Goal: Information Seeking & Learning: Obtain resource

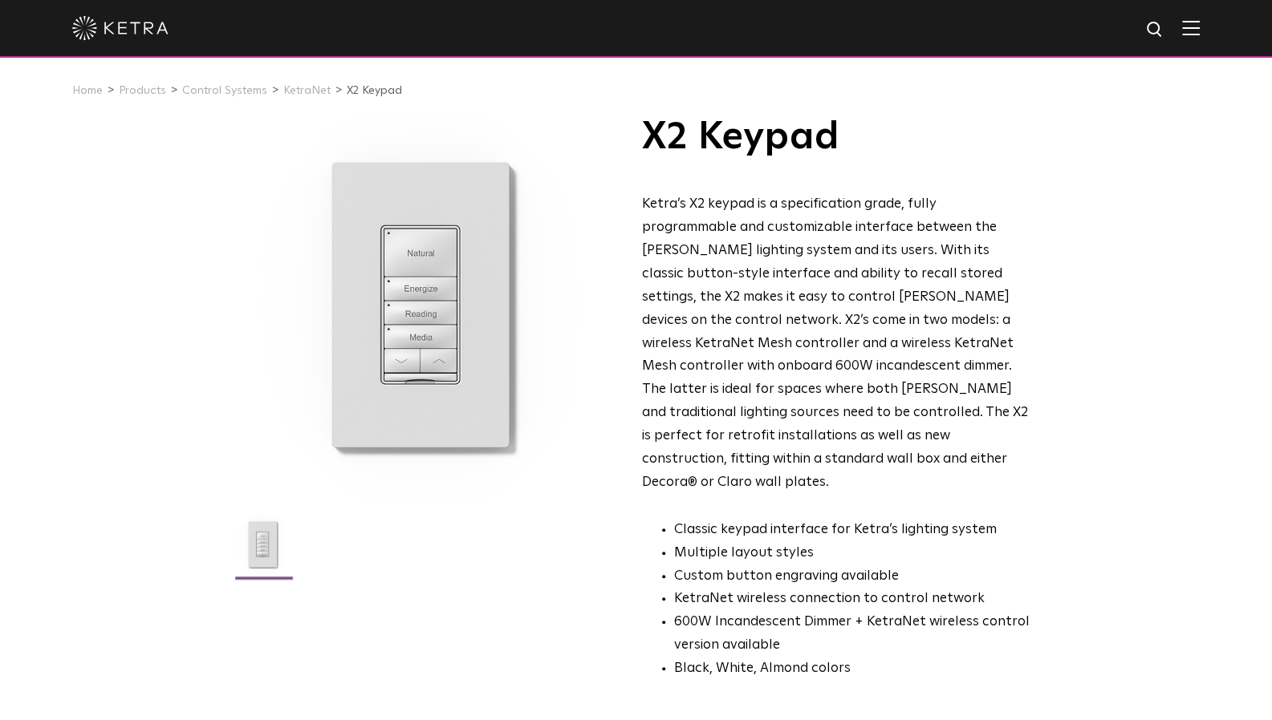
click at [149, 94] on link "Products" at bounding box center [142, 90] width 47 height 11
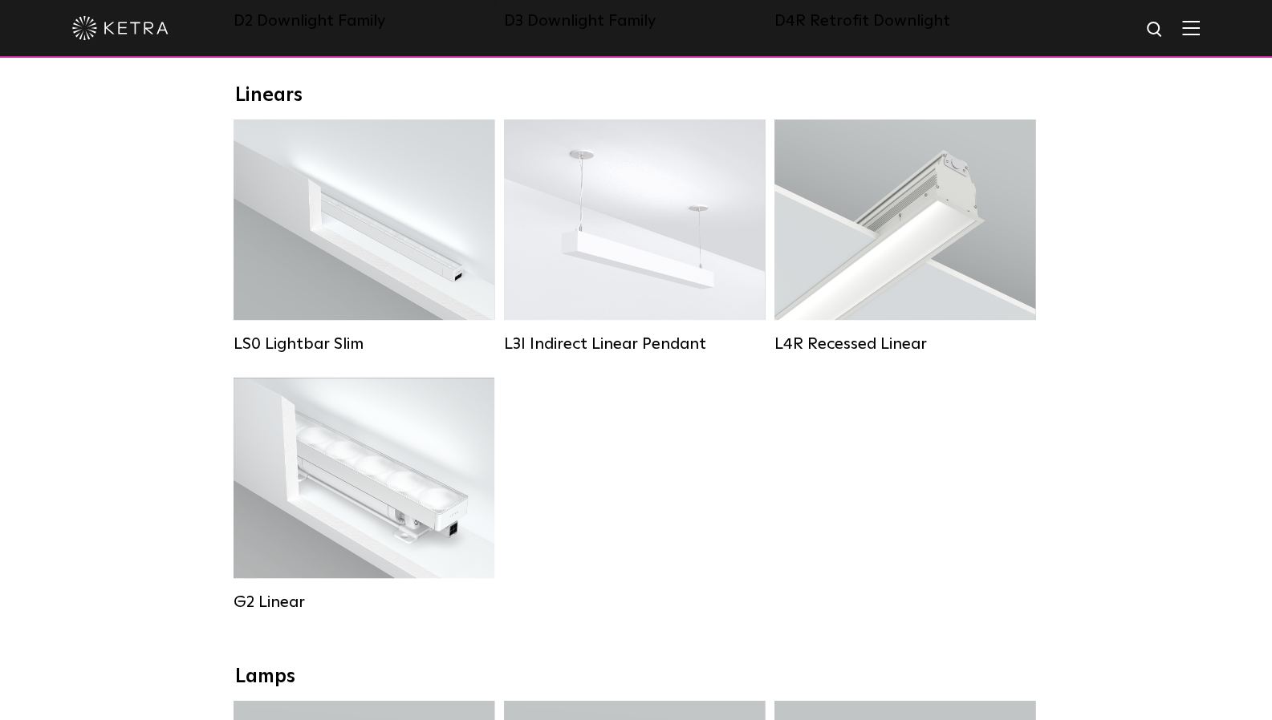
scroll to position [562, 0]
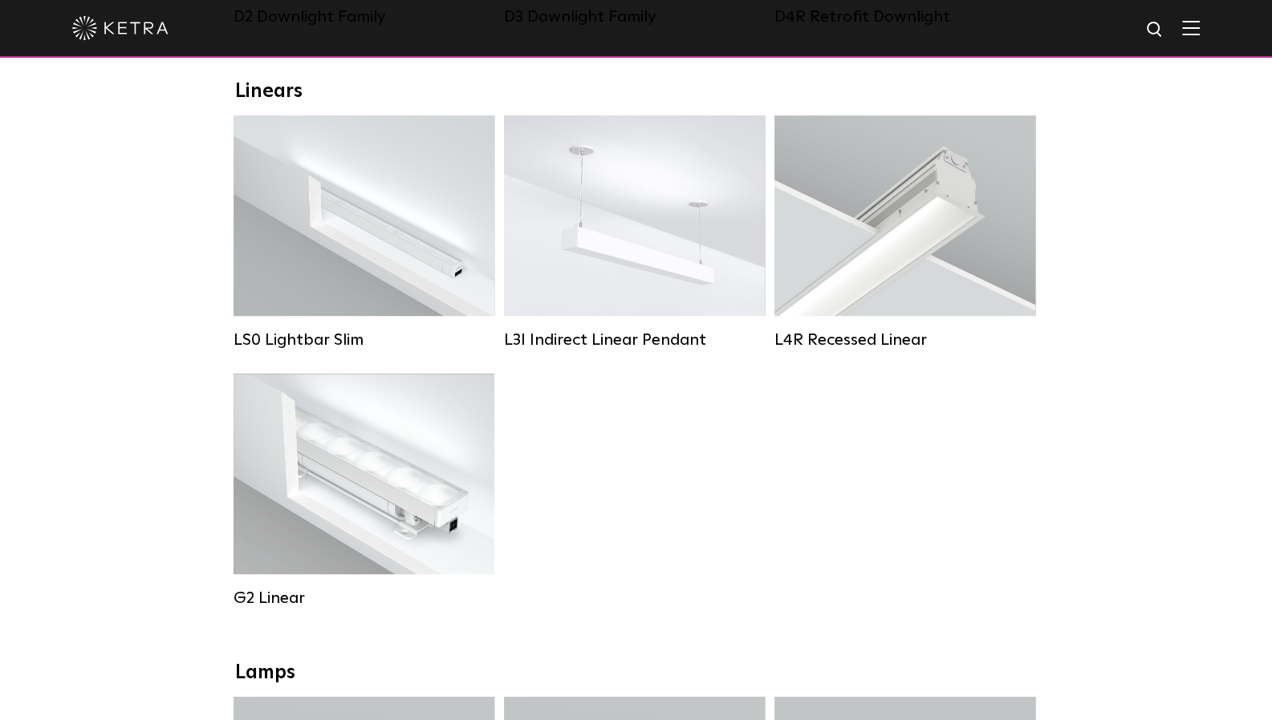
click at [422, 246] on div "Lumen Output: 200 / 350 Colors: White / Black Control: X96 Controller" at bounding box center [364, 215] width 134 height 61
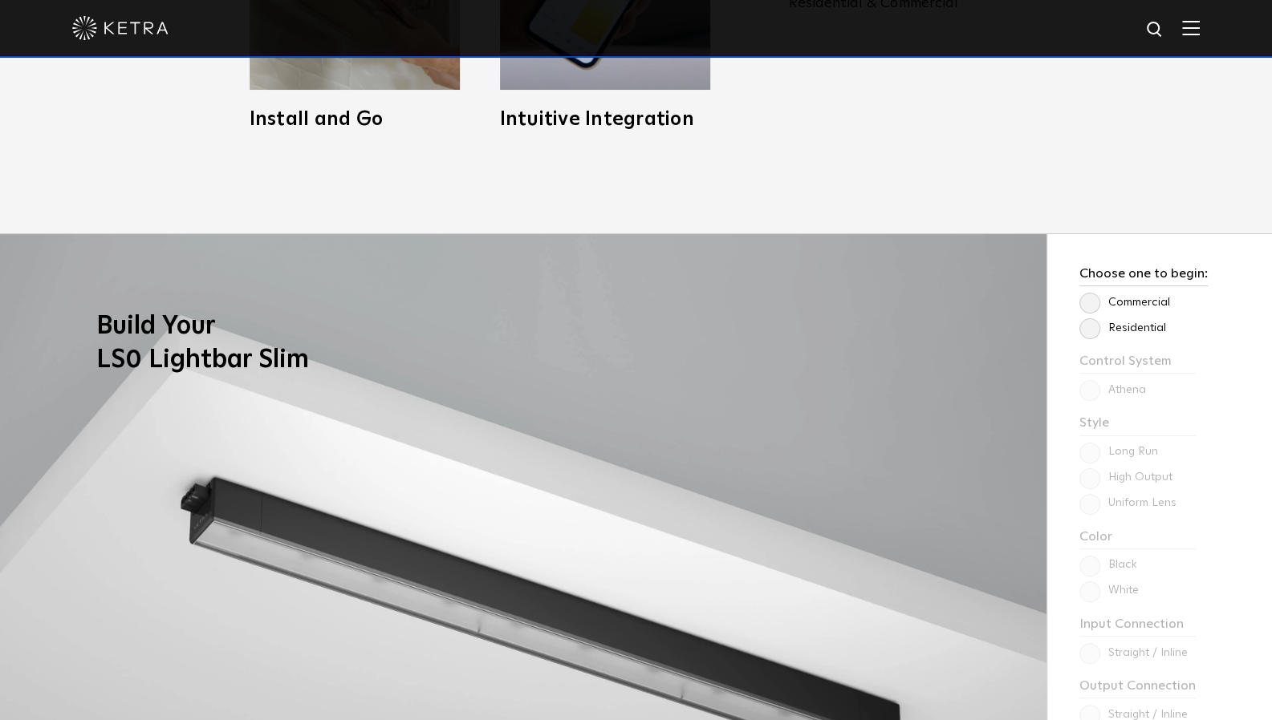
scroll to position [1203, 0]
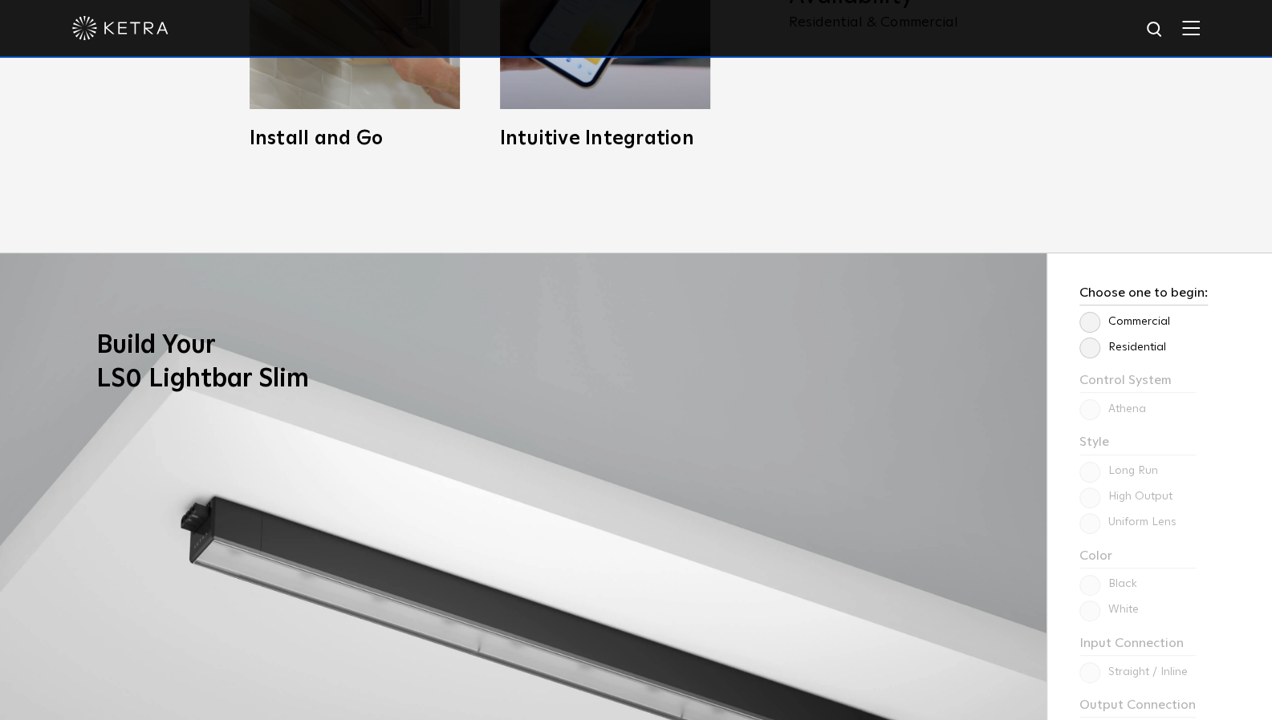
click at [1137, 355] on p "Residential" at bounding box center [1143, 347] width 128 height 19
click at [1127, 348] on label "Residential" at bounding box center [1122, 348] width 87 height 14
click at [0, 0] on input "Residential" at bounding box center [0, 0] width 0 height 0
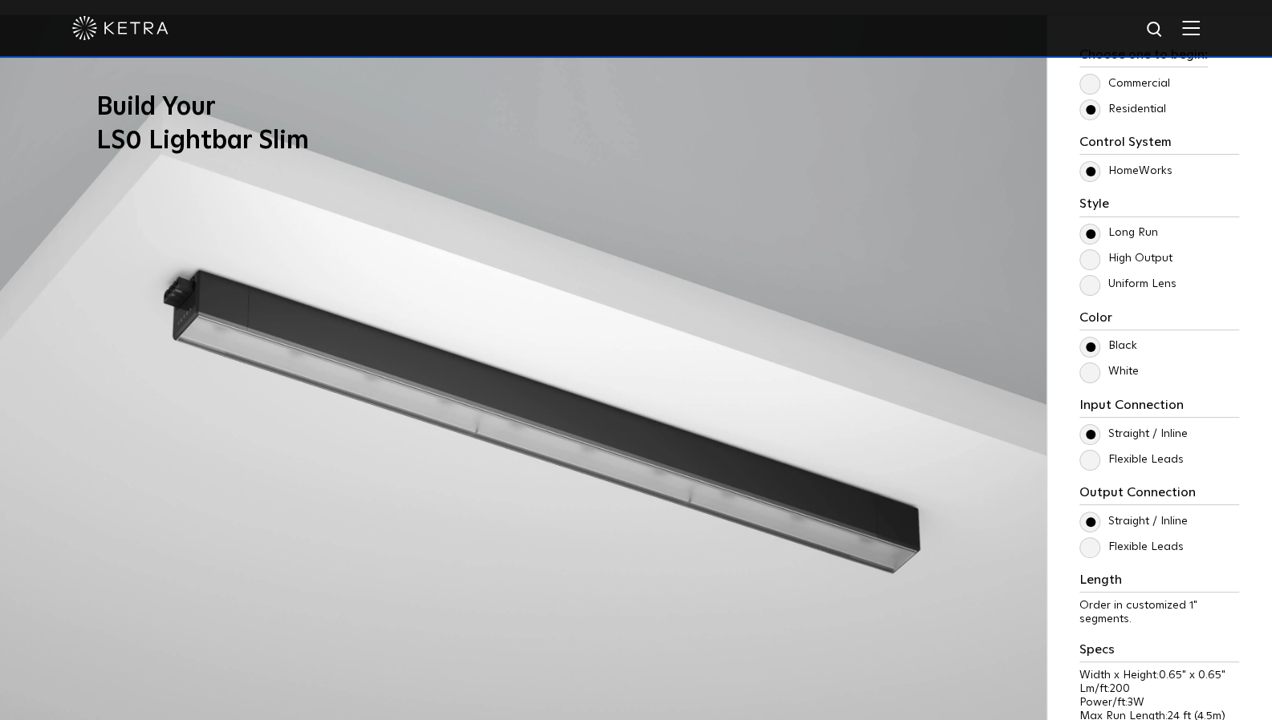
scroll to position [1444, 0]
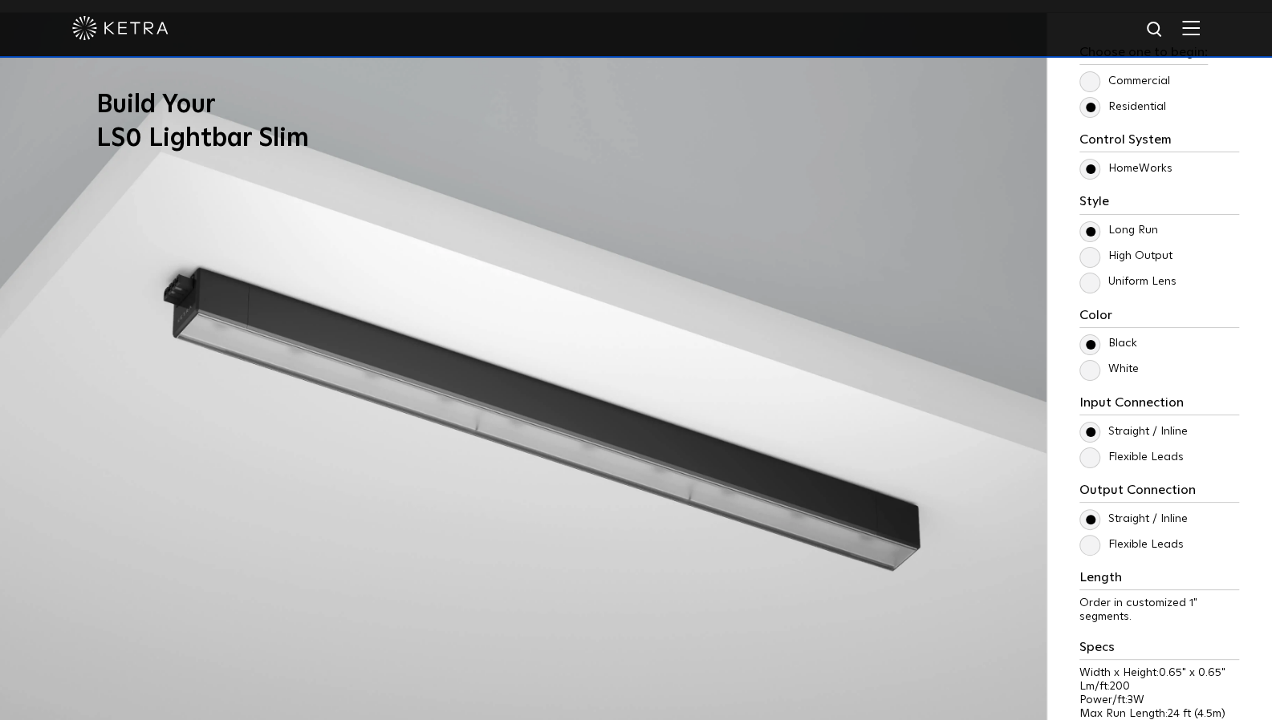
click at [1122, 254] on label "High Output" at bounding box center [1125, 257] width 93 height 14
click at [0, 0] on input "High Output" at bounding box center [0, 0] width 0 height 0
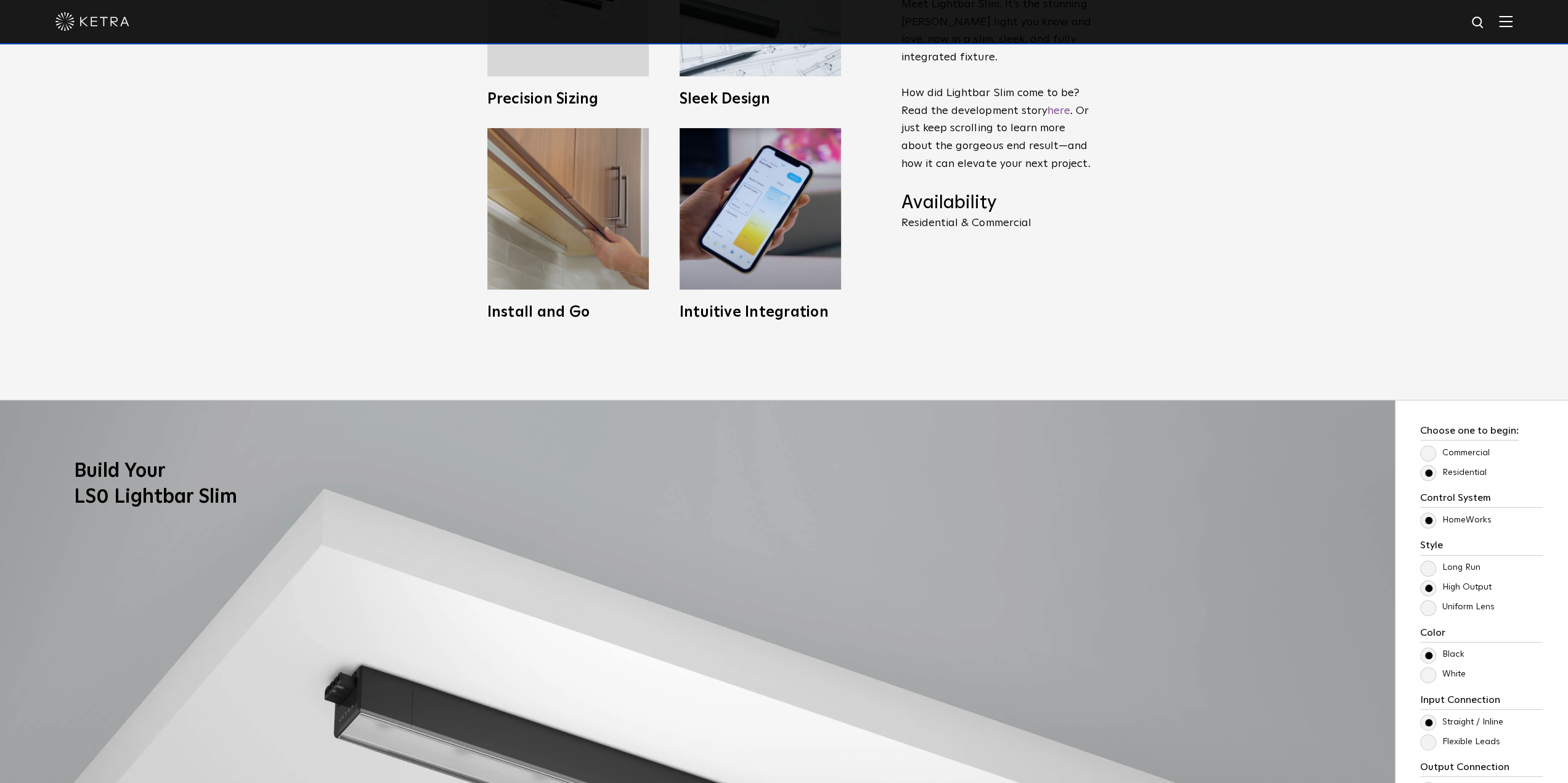
scroll to position [661, 0]
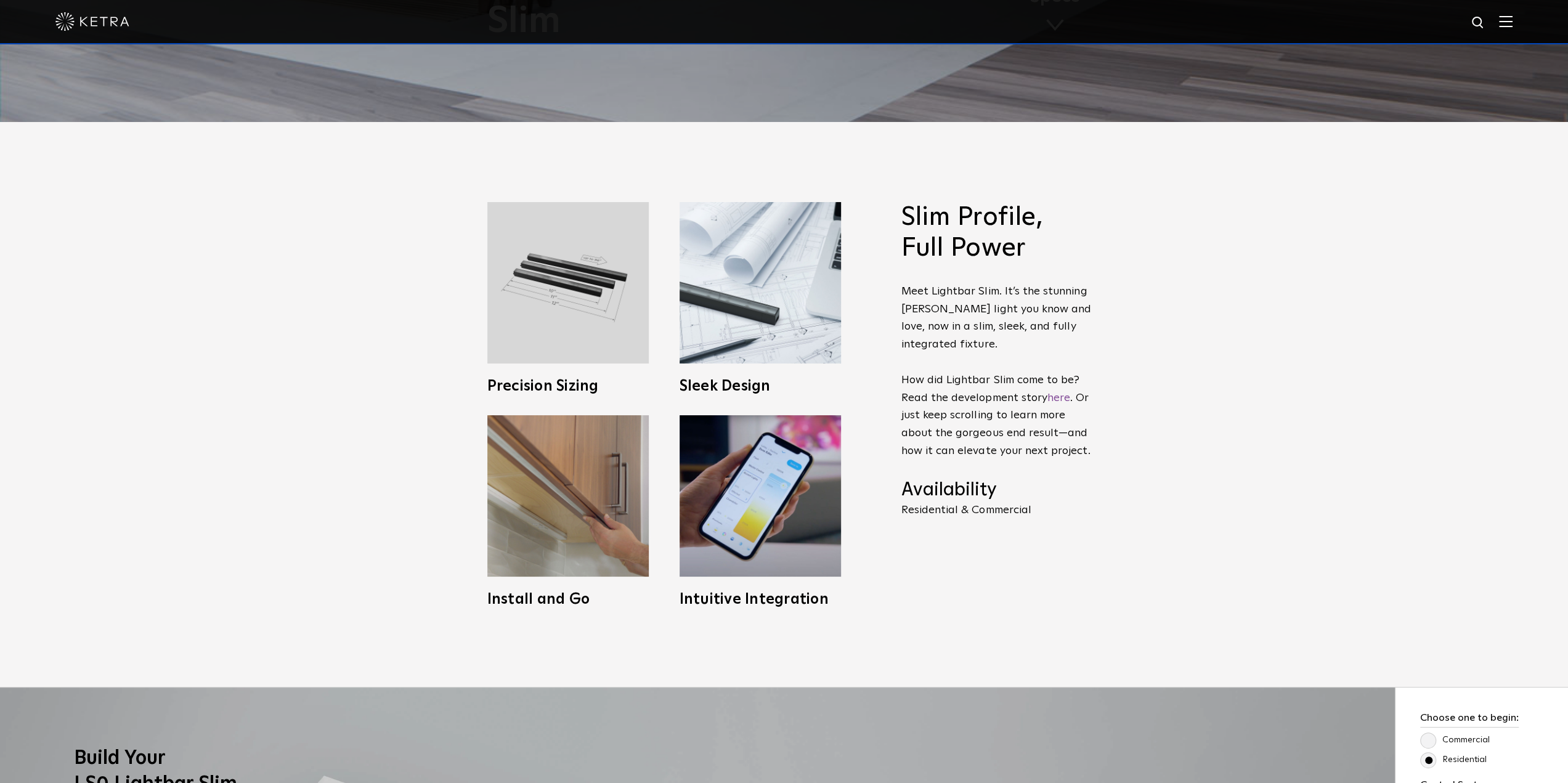
click at [976, 19] on img at bounding box center [1506, 21] width 14 height 12
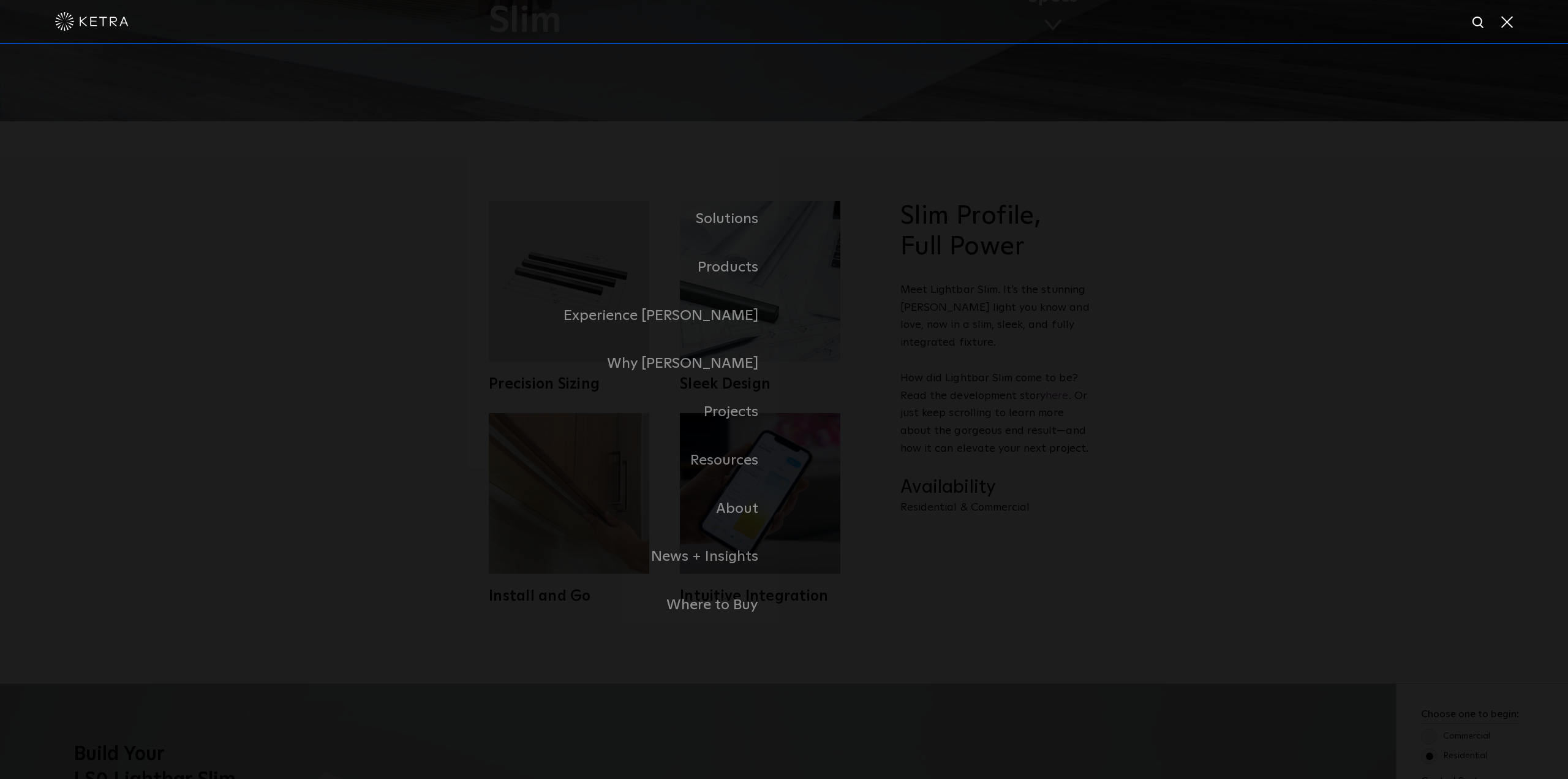
click at [0, 0] on link "Residential Products" at bounding box center [0, 0] width 0 height 0
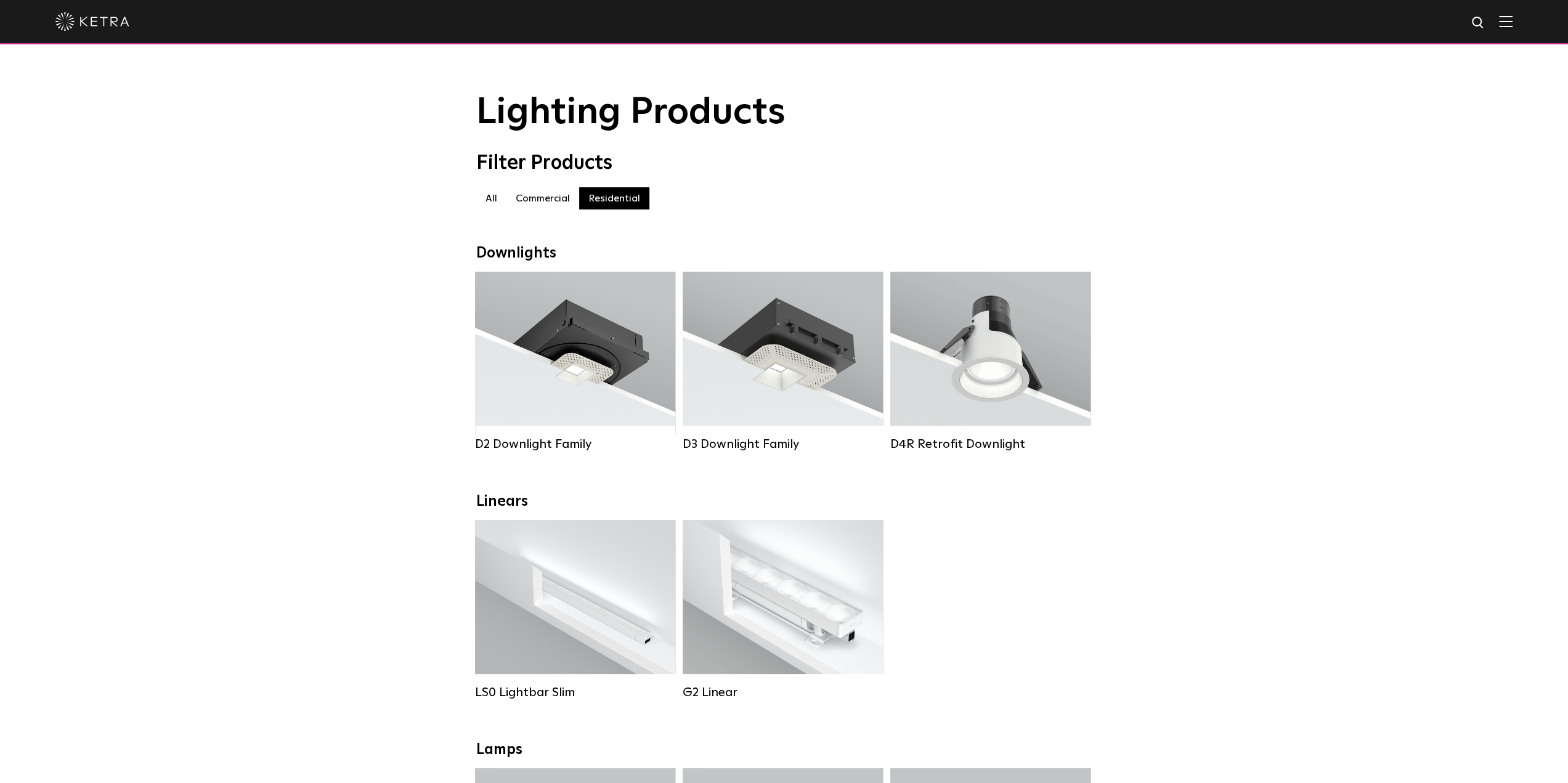
click at [600, 368] on div "Lumen Output: 1200 Colors: White / Black / Gloss Black / Silver / Bronze / Silv…" at bounding box center [575, 352] width 164 height 124
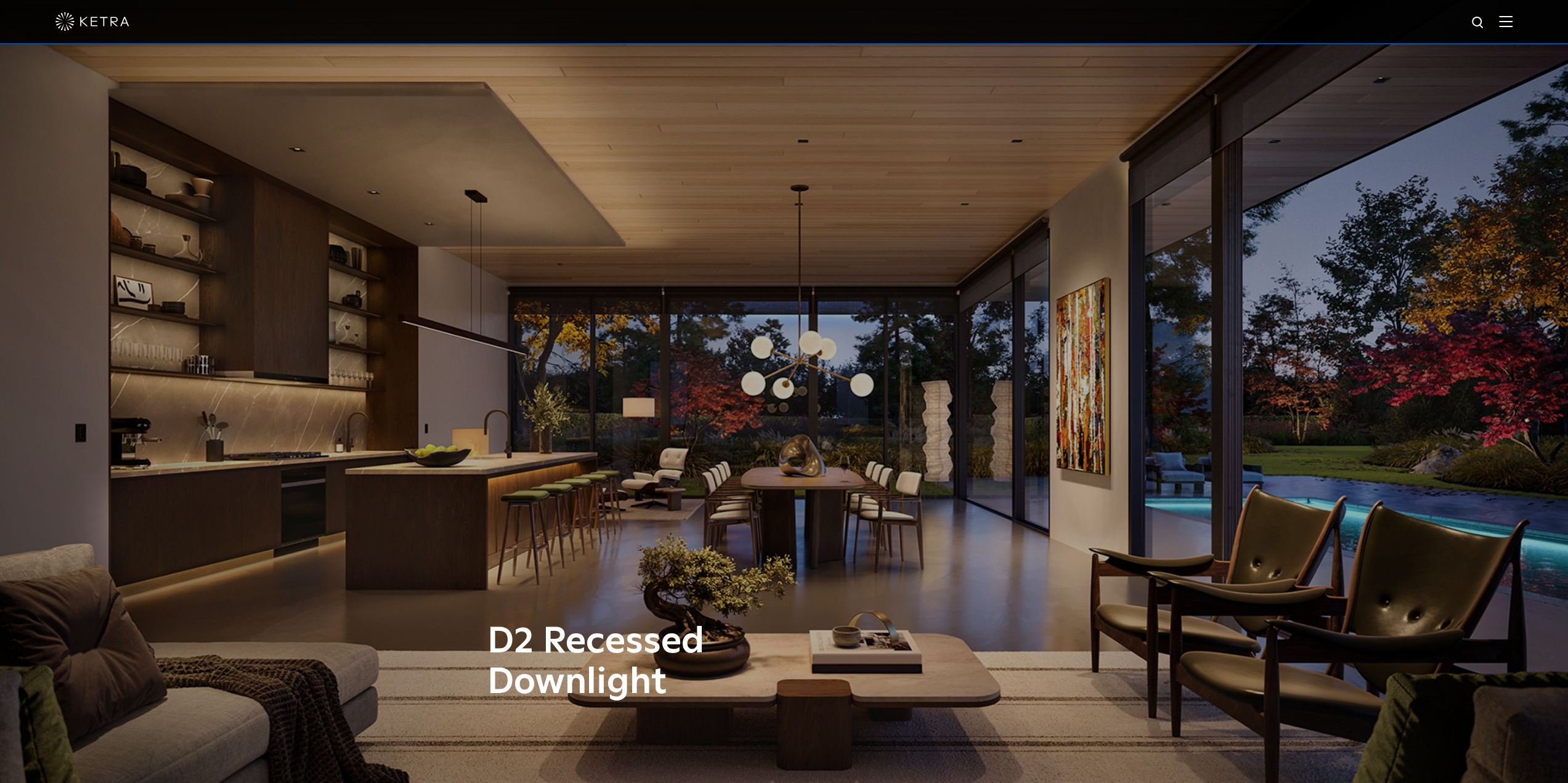
click at [1513, 25] on img at bounding box center [1506, 21] width 14 height 12
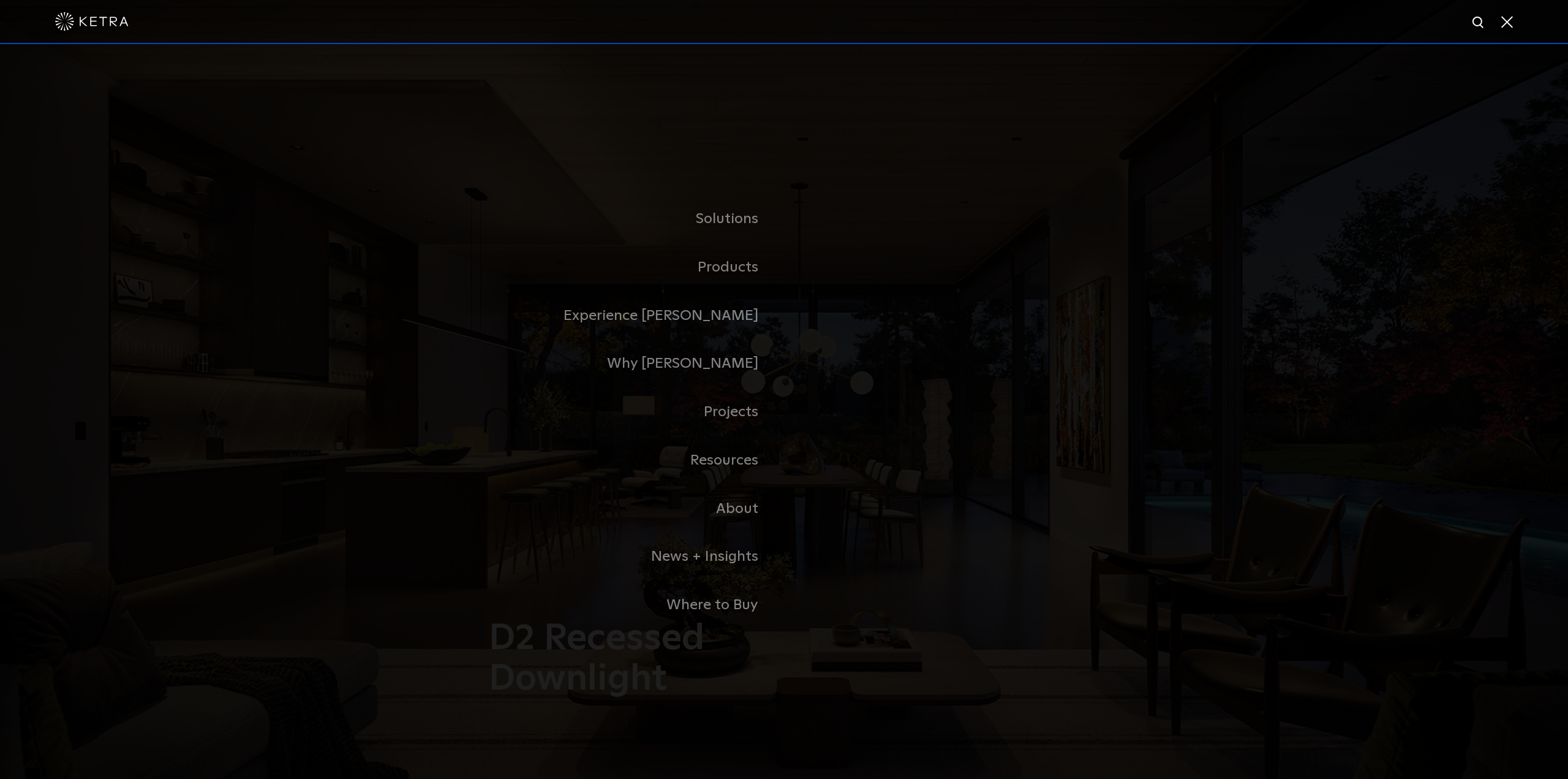
click at [0, 0] on link "Residential Products" at bounding box center [0, 0] width 0 height 0
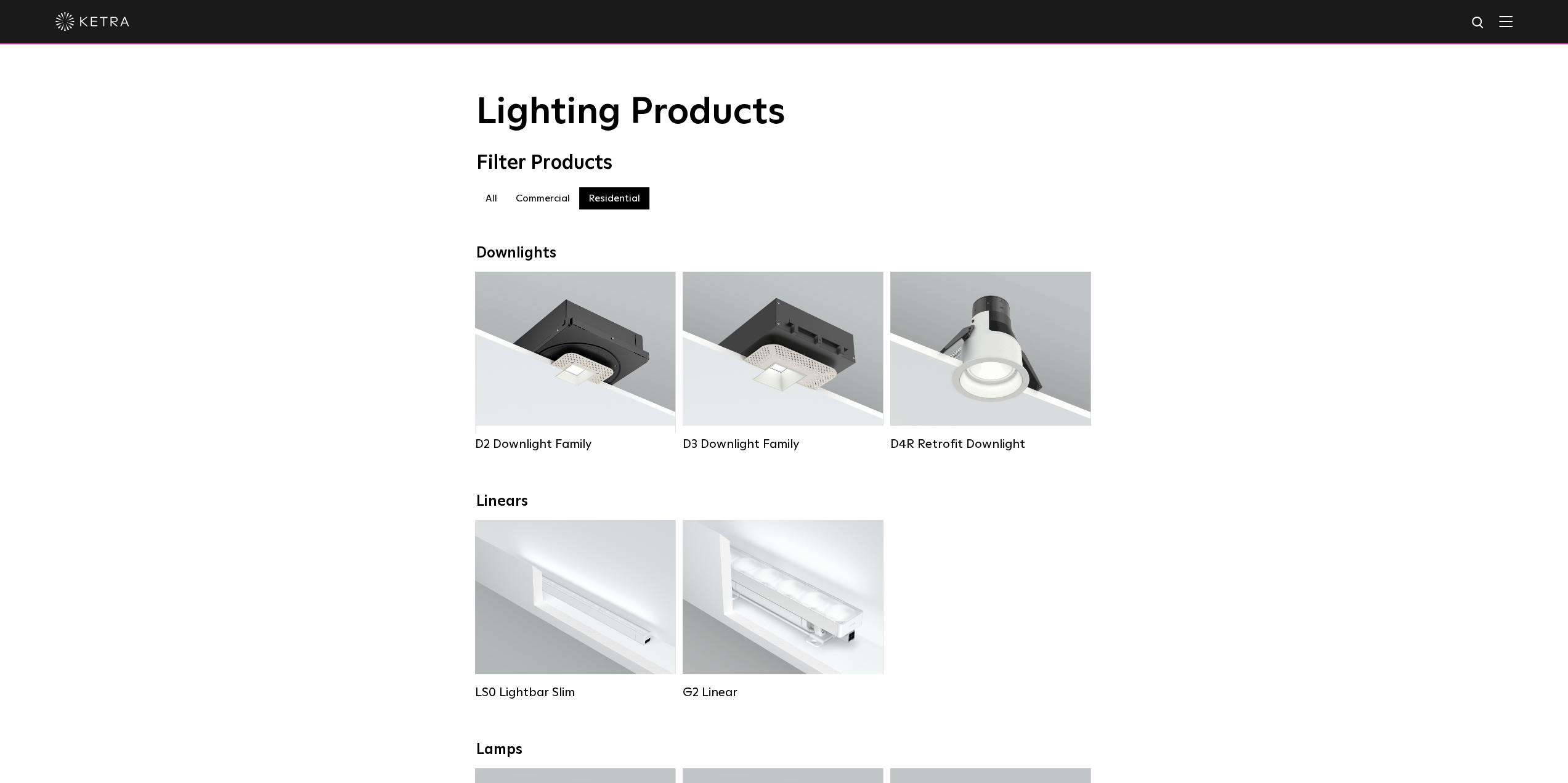
click at [626, 337] on div "Lumen Output: 1200 Colors: White / Black / Gloss Black / Silver / Bronze / Silv…" at bounding box center [575, 352] width 164 height 124
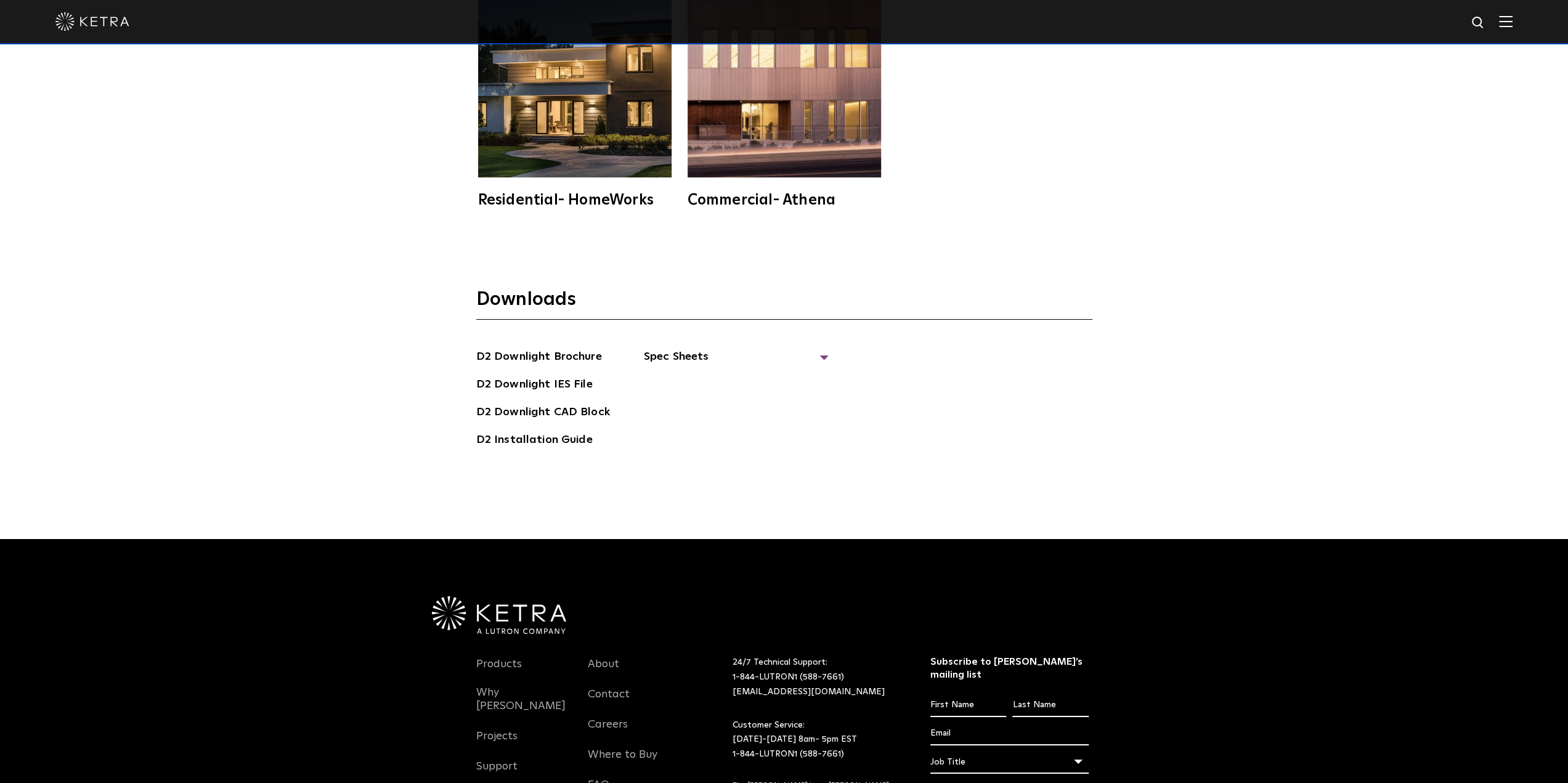
scroll to position [4065, 0]
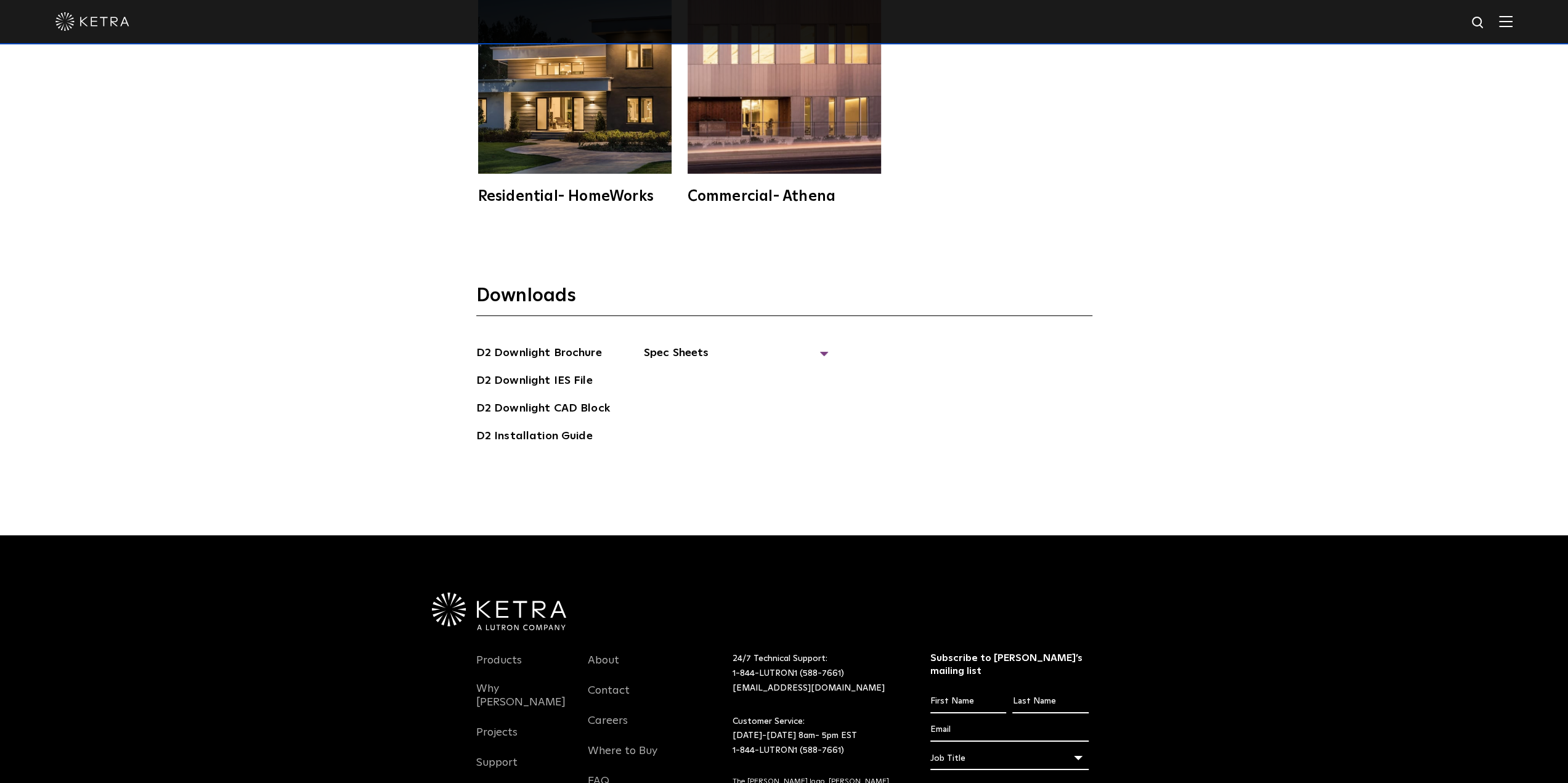
click at [706, 344] on span "Spec Sheets" at bounding box center [736, 357] width 185 height 27
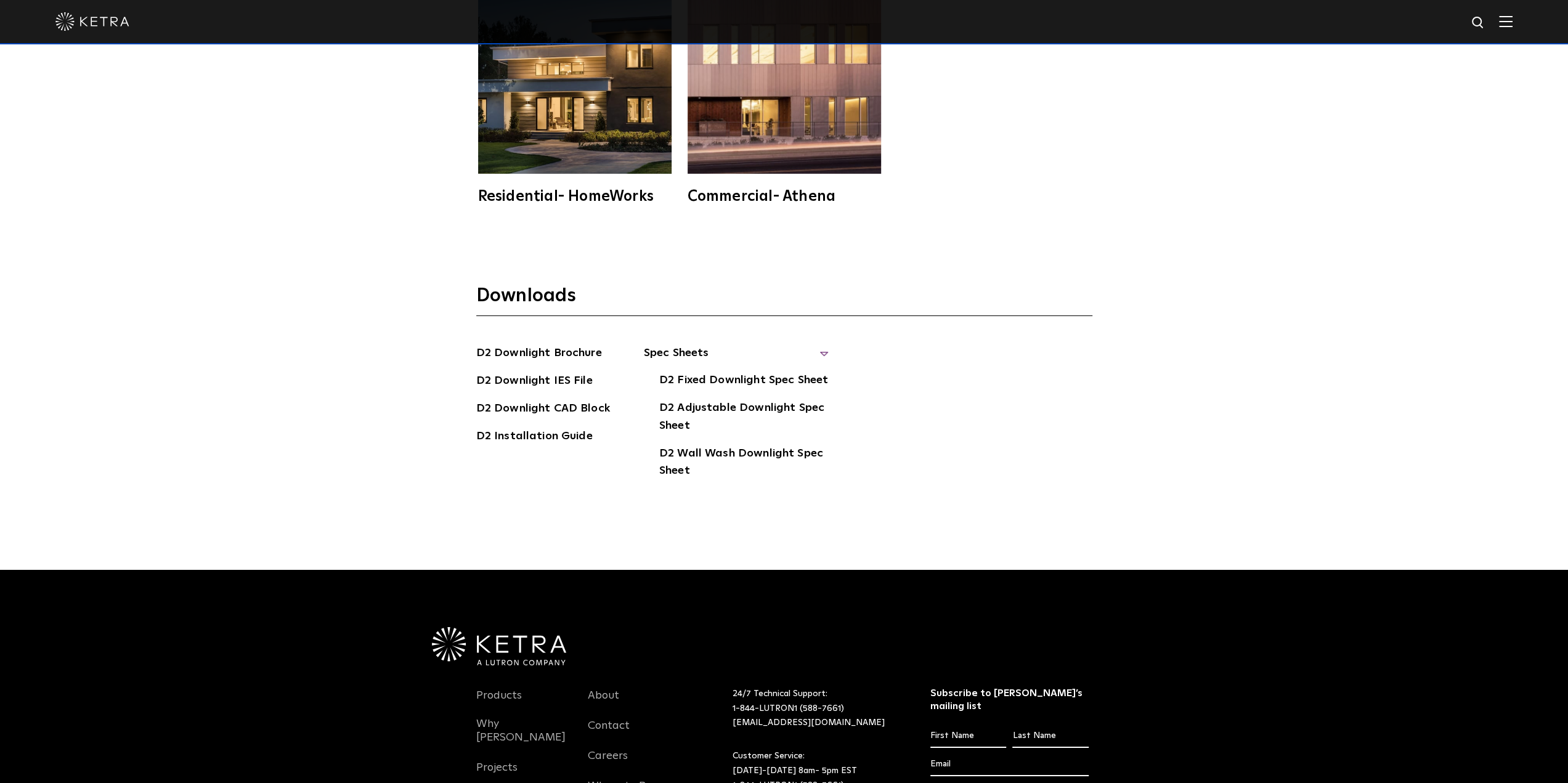
click at [729, 399] on link "D2 Adjustable Downlight Spec Sheet" at bounding box center [743, 418] width 170 height 38
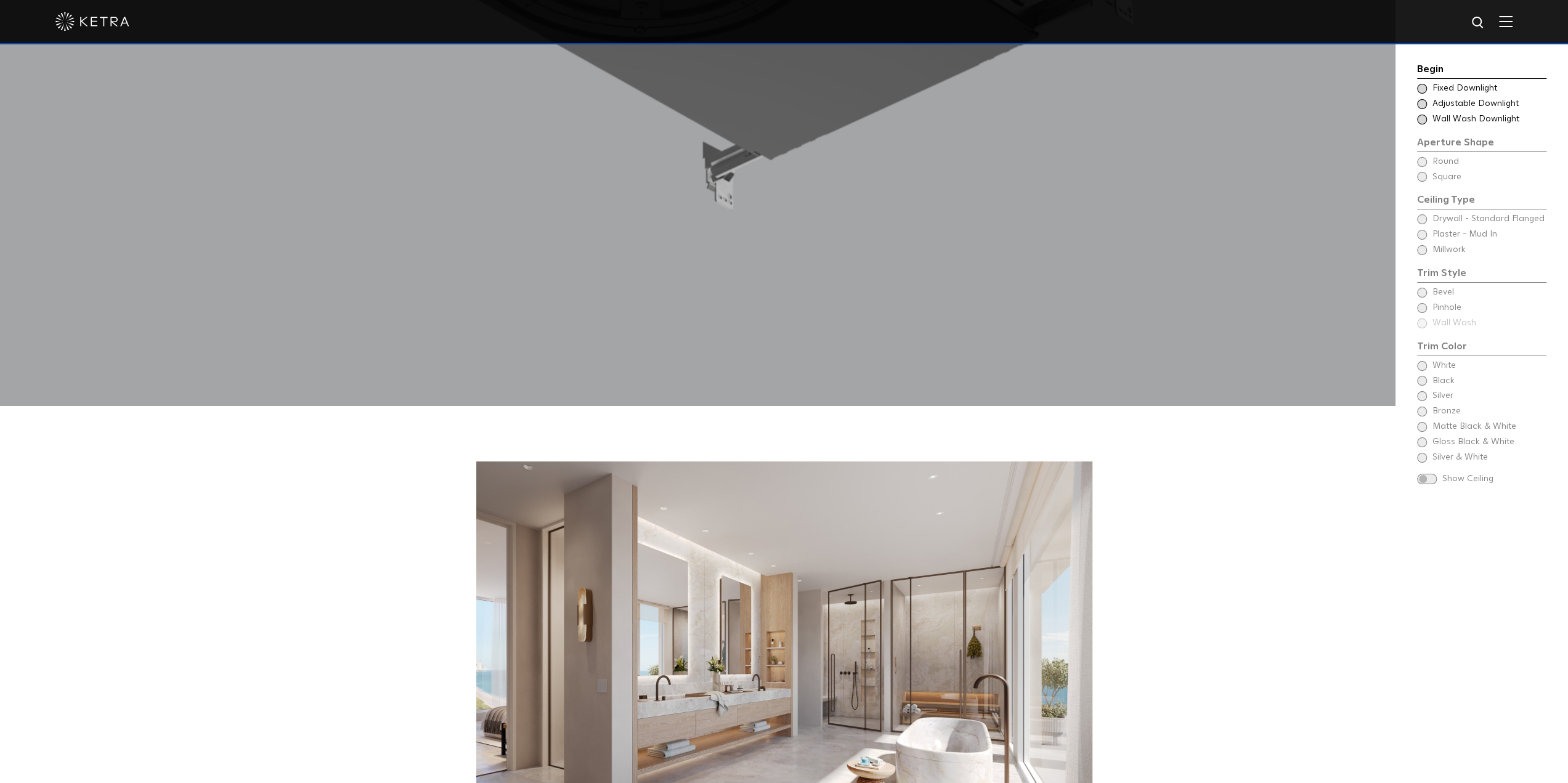
scroll to position [1663, 0]
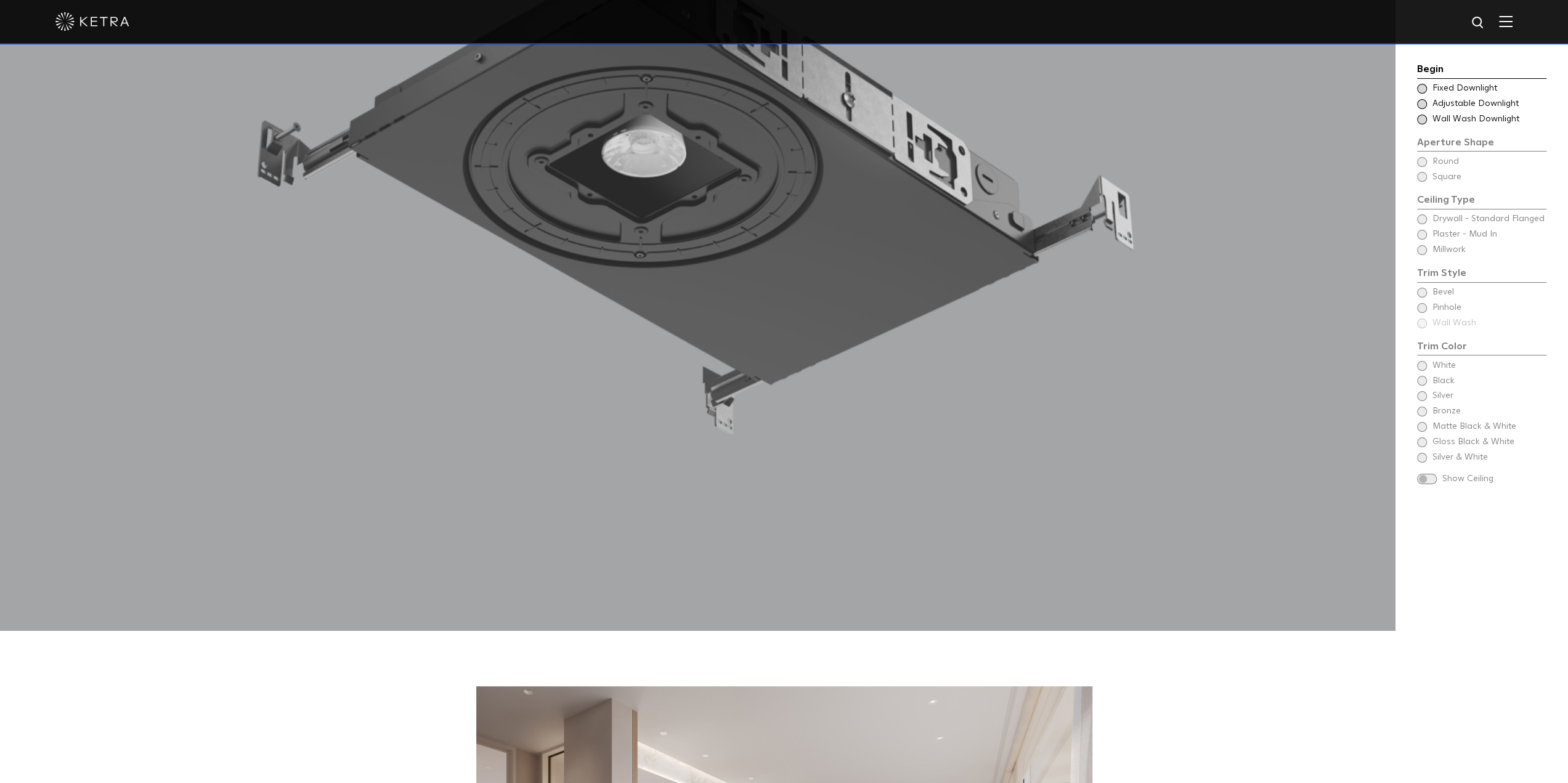
click at [1513, 26] on img at bounding box center [1506, 21] width 14 height 12
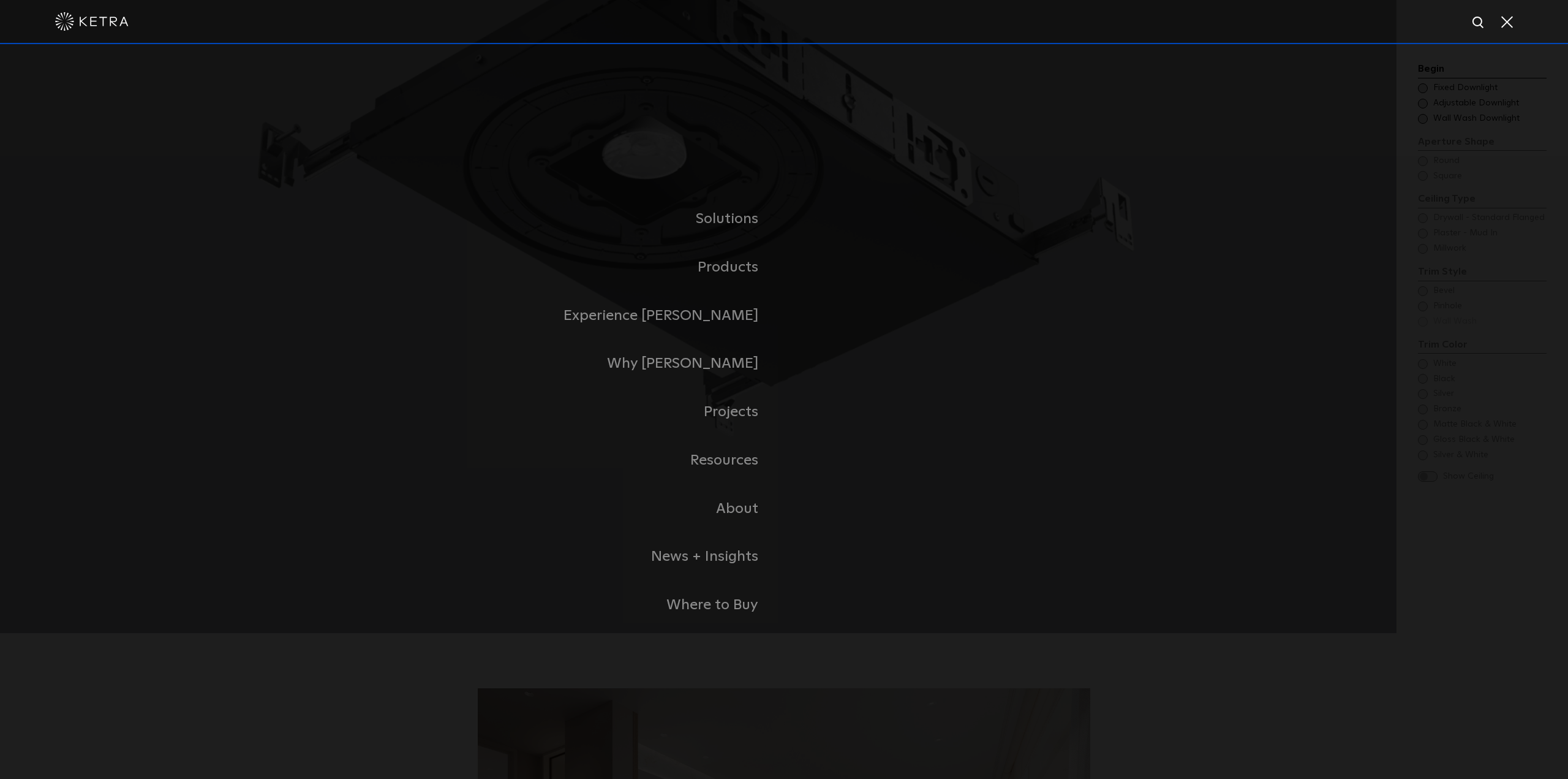
click at [0, 0] on link "Residential Products" at bounding box center [0, 0] width 0 height 0
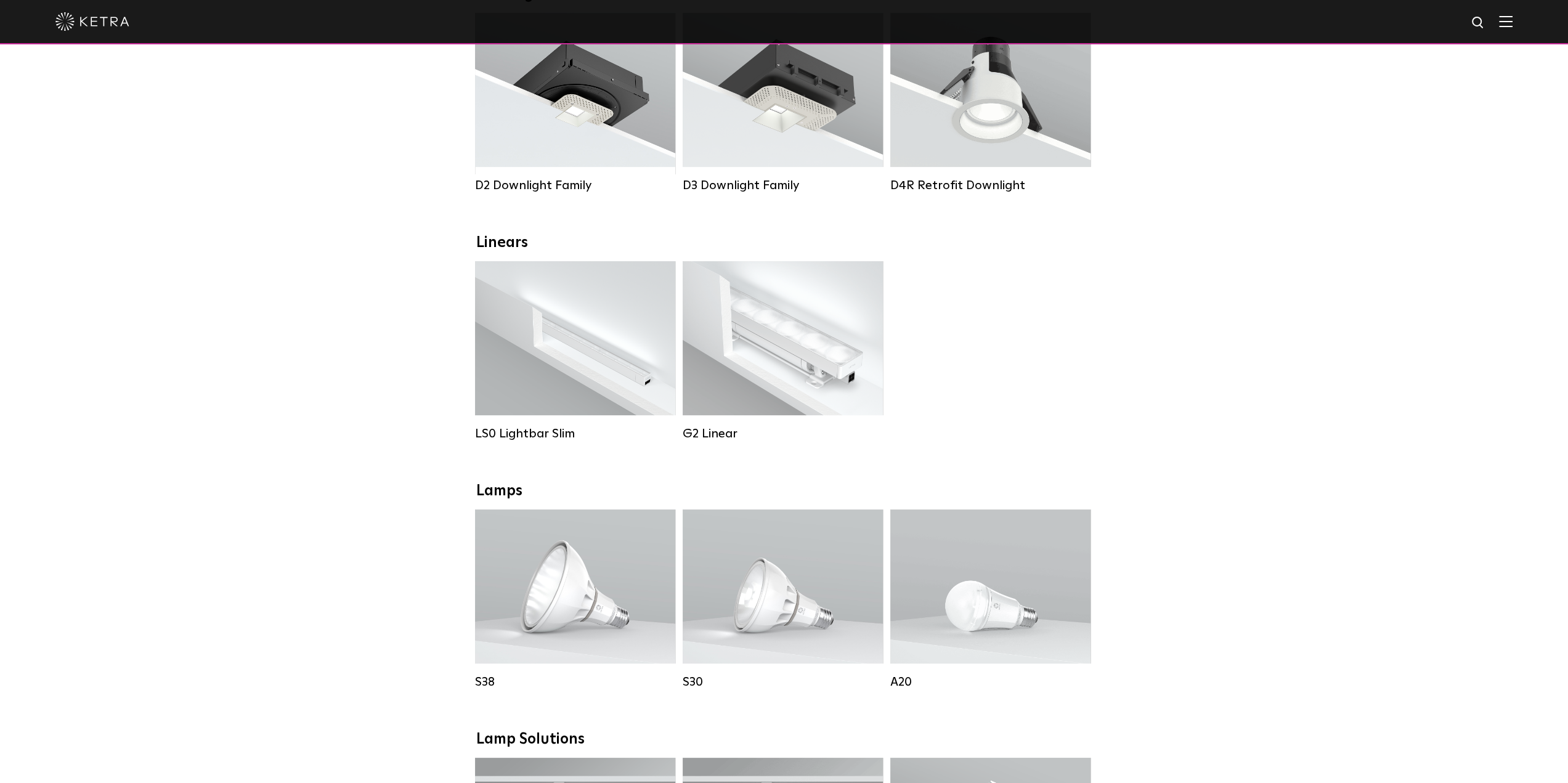
scroll to position [308, 0]
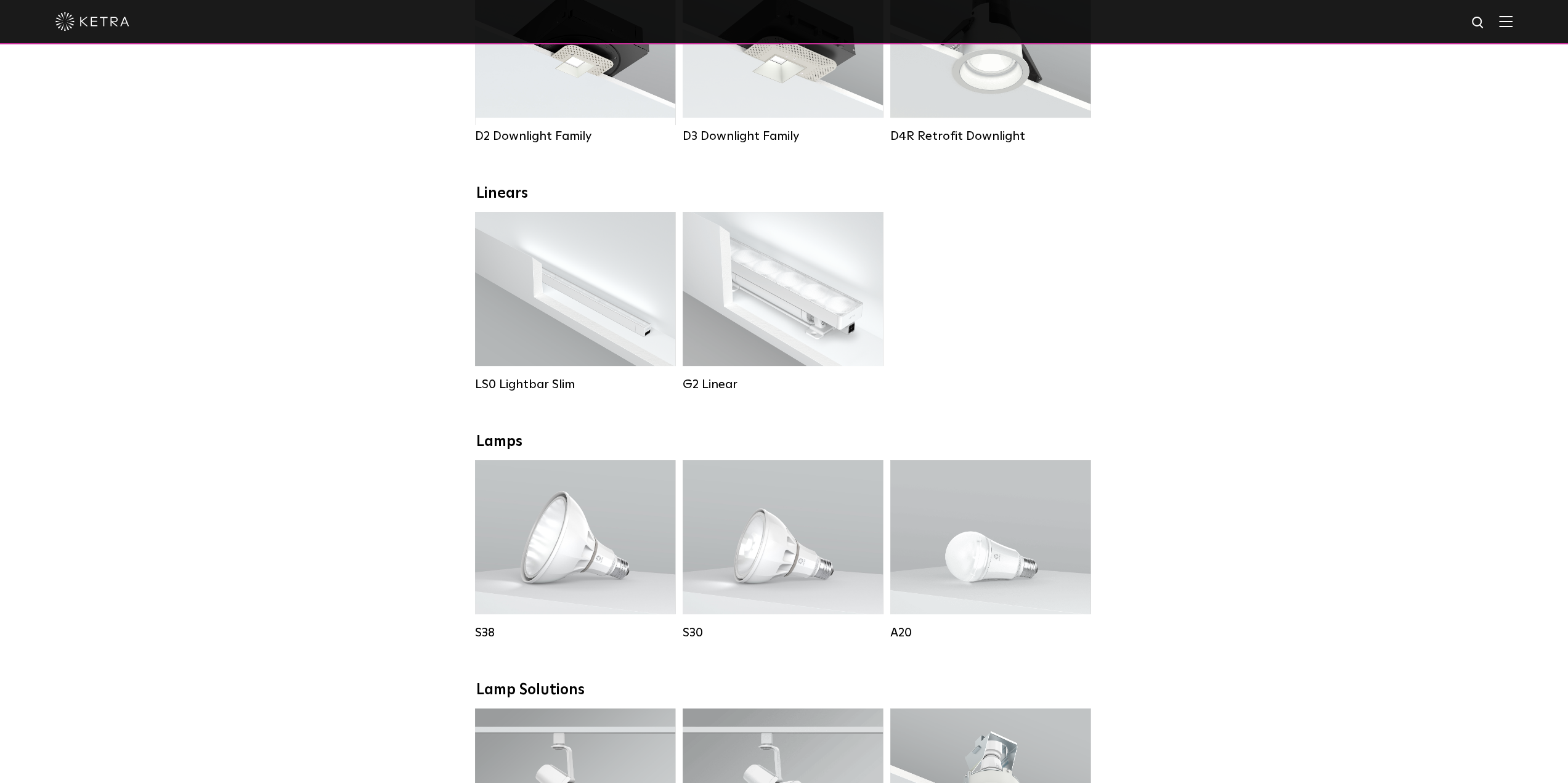
click at [626, 311] on div "Lumen Output: 200 / 350 Colors: White / Black Control: X96 Controller" at bounding box center [575, 289] width 200 height 154
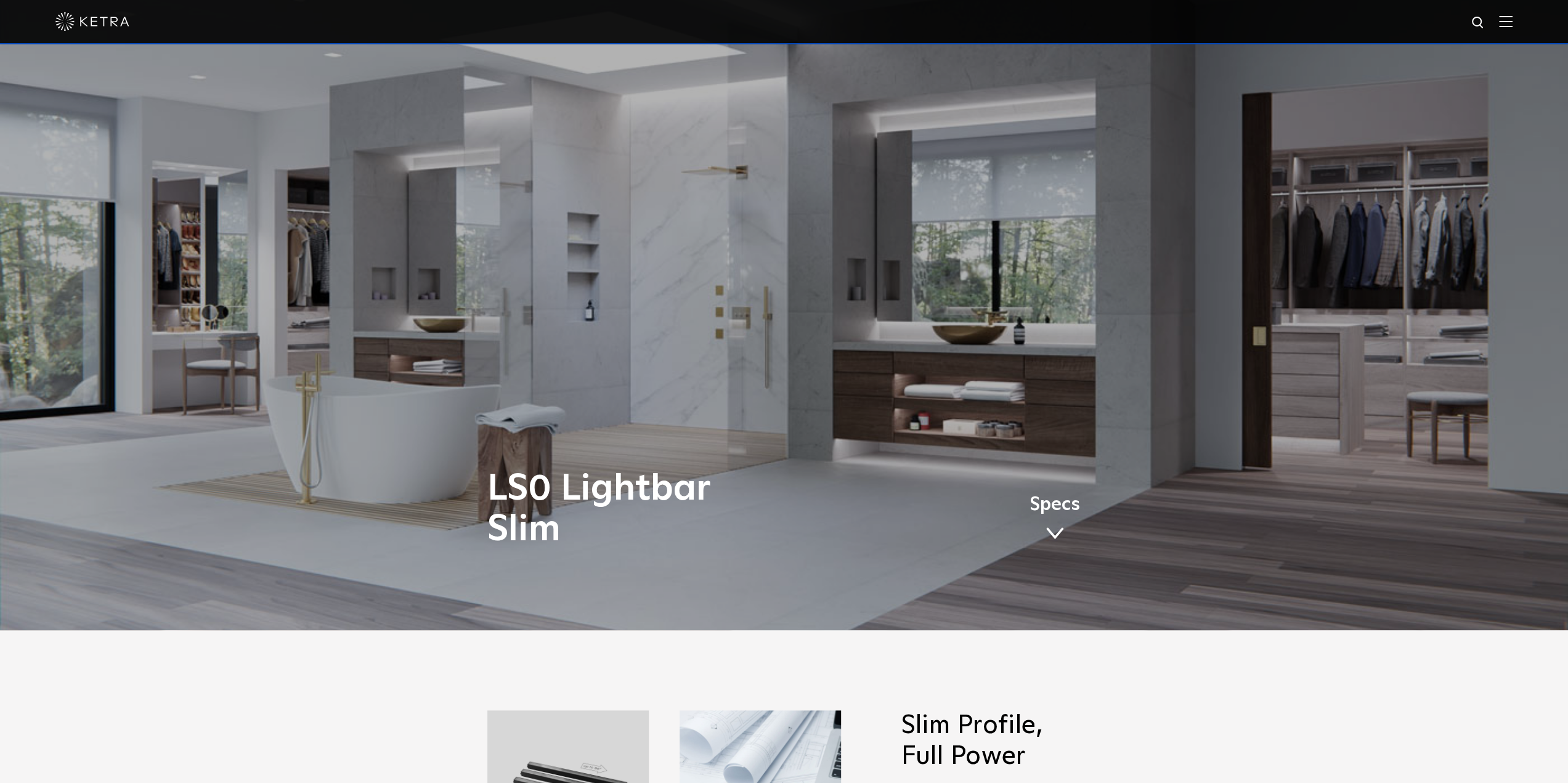
scroll to position [431, 0]
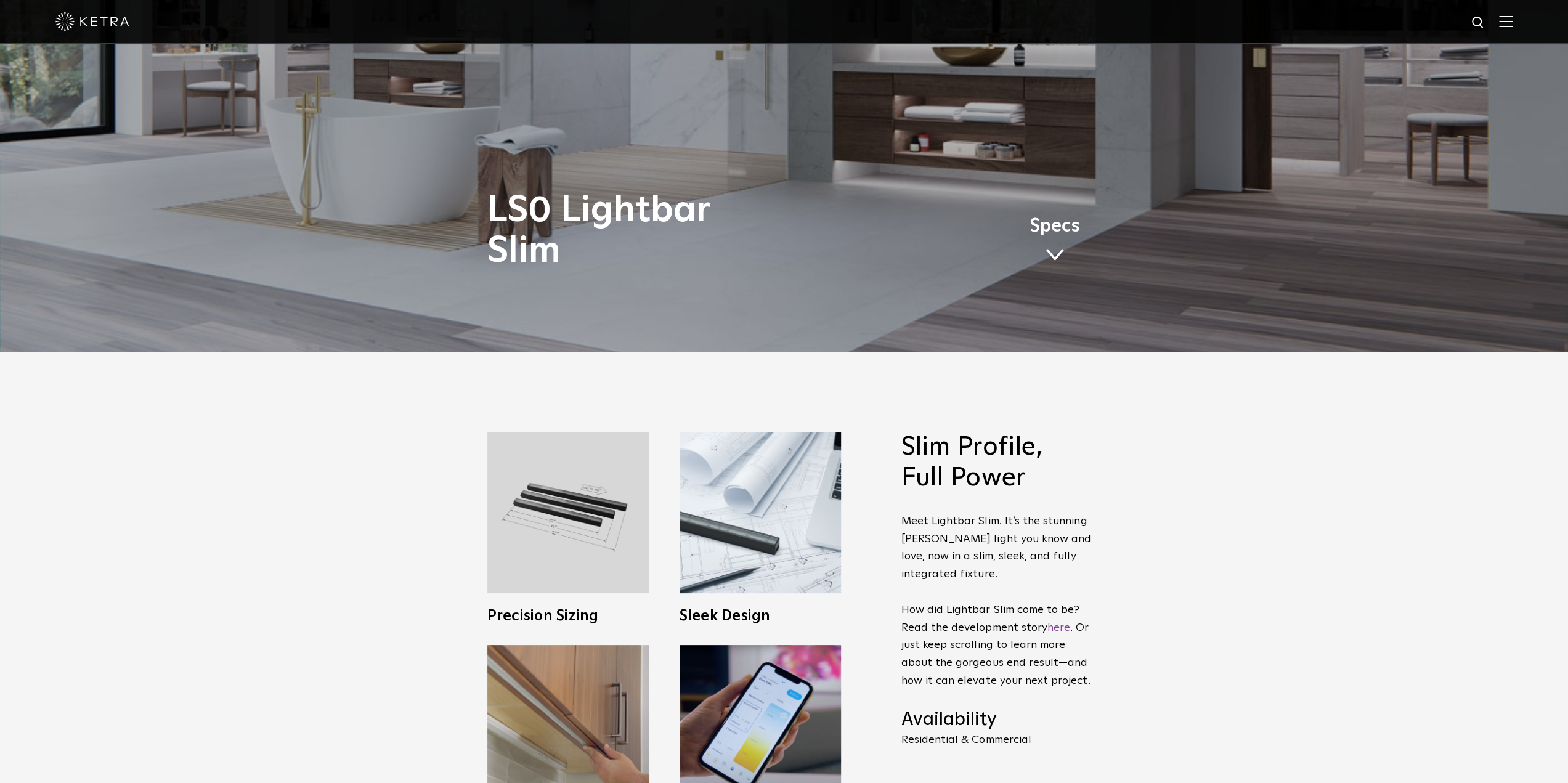
click at [1064, 228] on span "Specs" at bounding box center [1055, 226] width 51 height 18
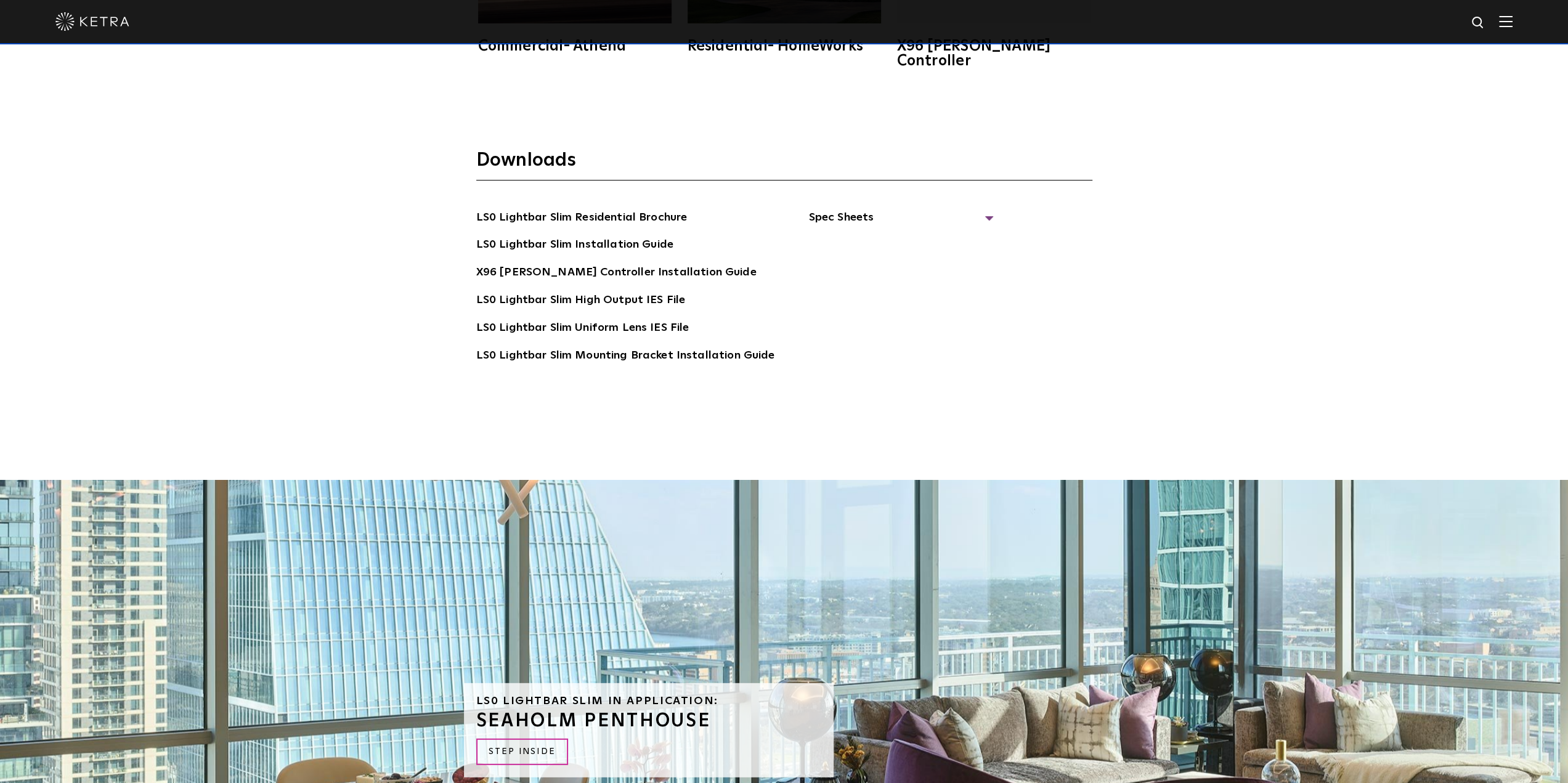
scroll to position [3045, 0]
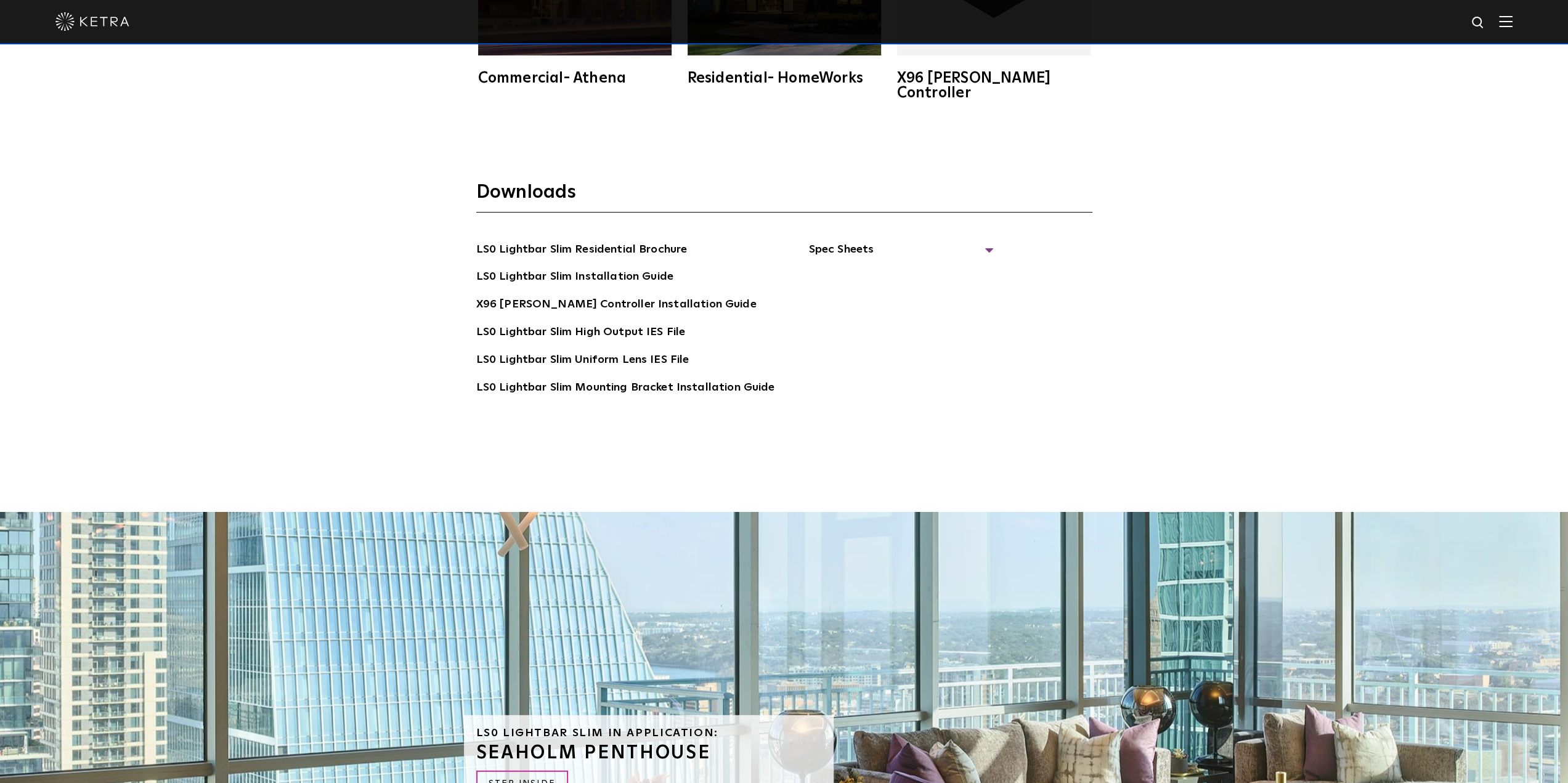
click at [853, 241] on span "Spec Sheets" at bounding box center [901, 254] width 185 height 27
click at [861, 267] on link "LS0 Lightbar Slim Spec Sheet" at bounding box center [903, 277] width 158 height 20
